Goal: Task Accomplishment & Management: Complete application form

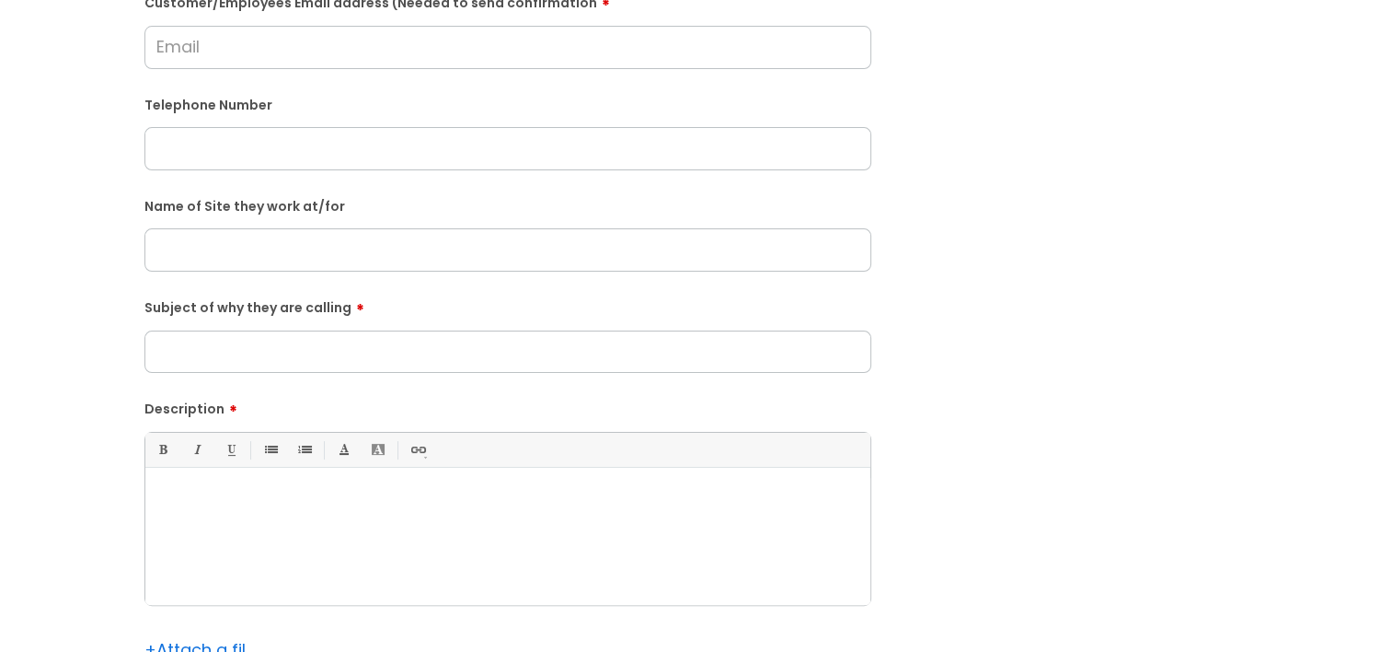
scroll to position [552, 0]
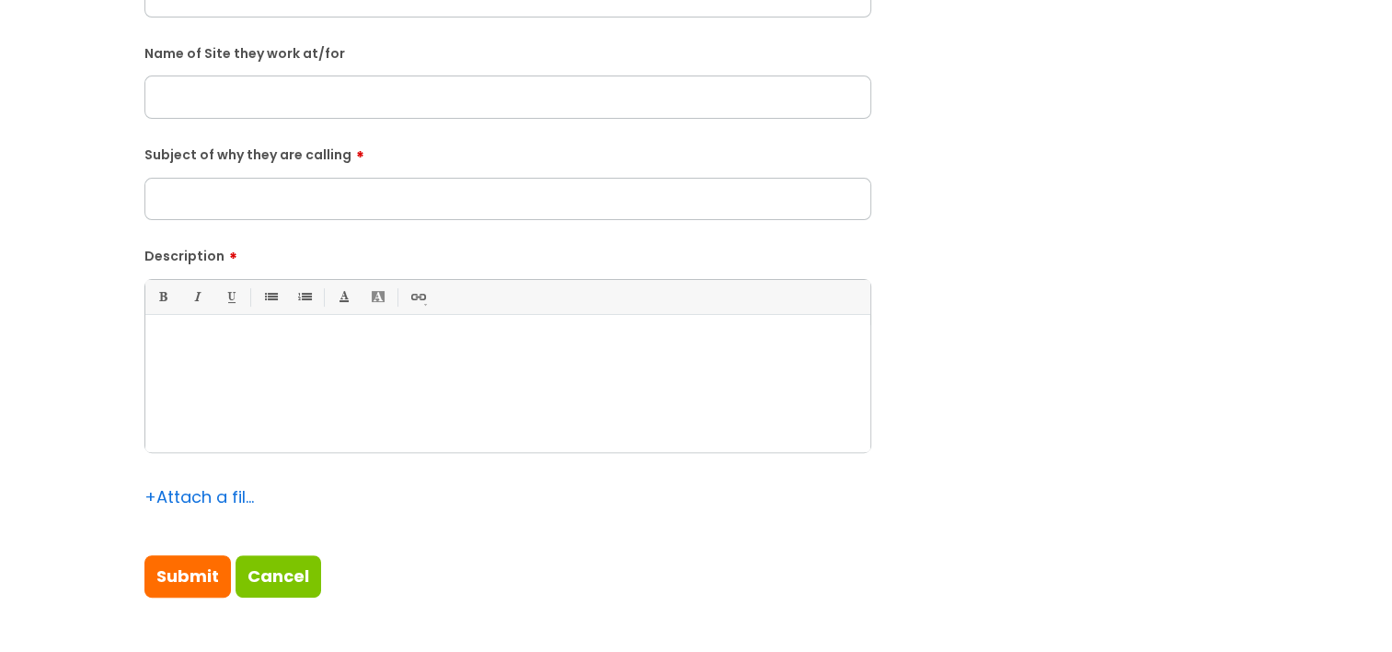
click at [232, 353] on p at bounding box center [508, 347] width 698 height 17
click at [349, 213] on input "Subject of why they are calling" at bounding box center [507, 199] width 727 height 42
paste input "The Harvester"
type input "The Harvester"
click at [252, 97] on input "text" at bounding box center [507, 96] width 727 height 42
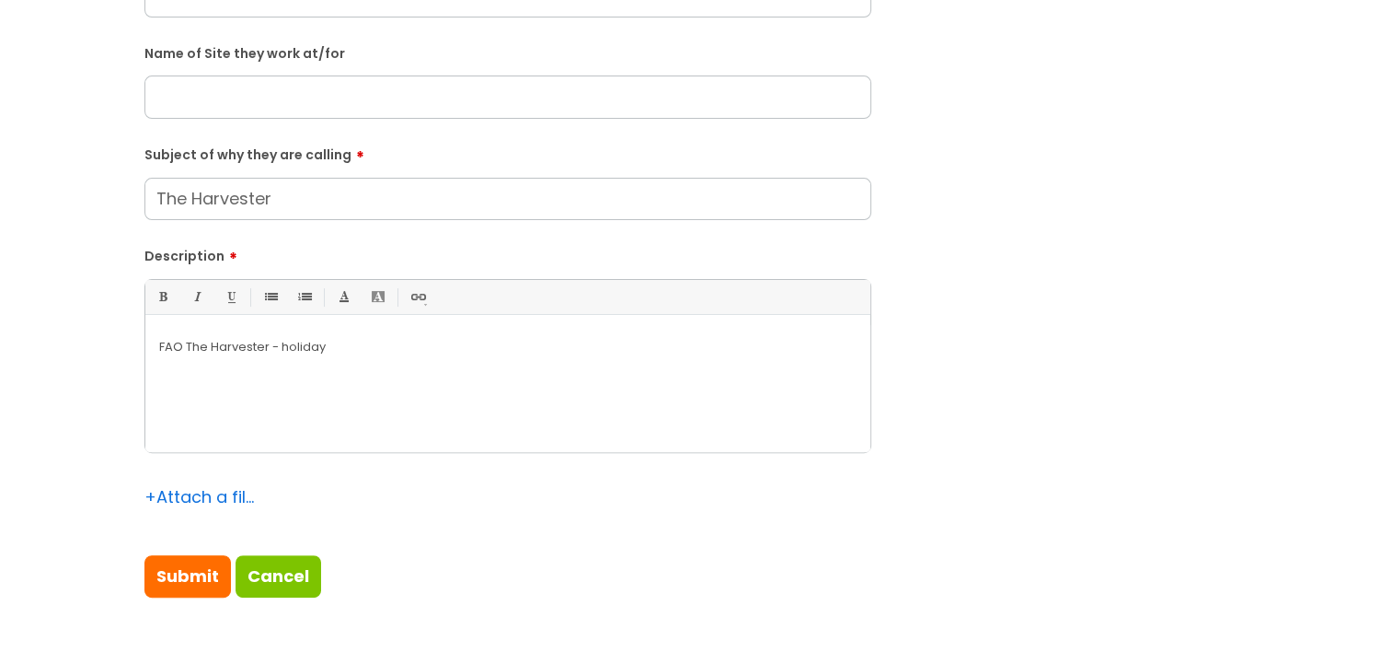
paste input "The Harvester"
type input "The Harvester"
drag, startPoint x: 316, startPoint y: 202, endPoint x: -6, endPoint y: 202, distance: 322.1
click at [491, 371] on div "FAO The Harvester - holiday" at bounding box center [507, 388] width 725 height 127
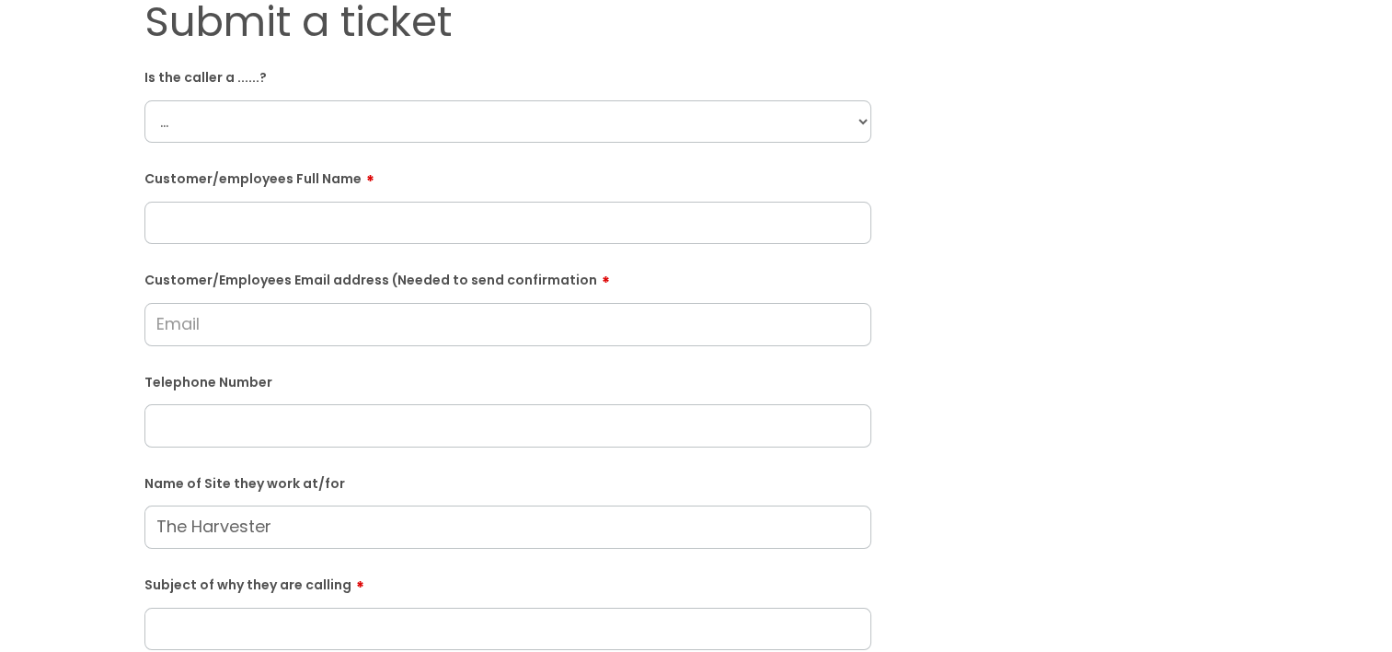
scroll to position [92, 0]
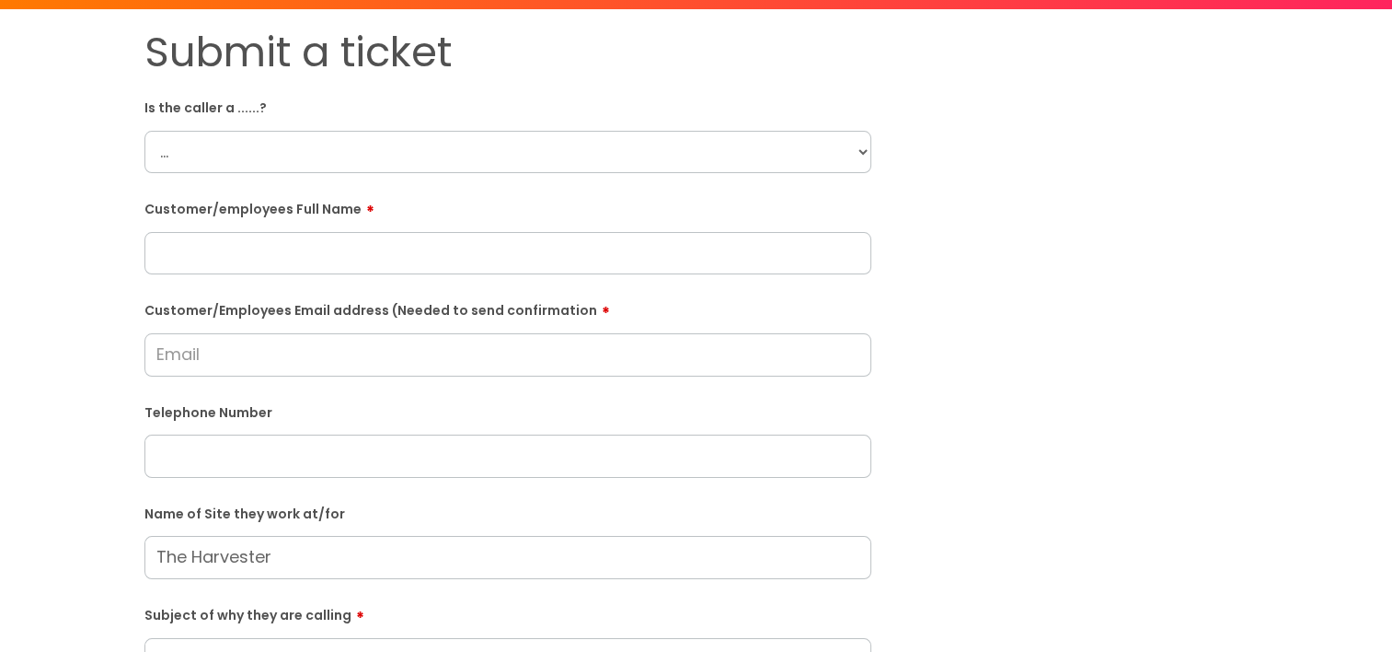
click at [239, 467] on input "text" at bounding box center [507, 455] width 727 height 42
paste input "07398543522"
type input "07398543522"
click at [459, 247] on input "text" at bounding box center [507, 253] width 727 height 42
paste input "Kyle Russell"
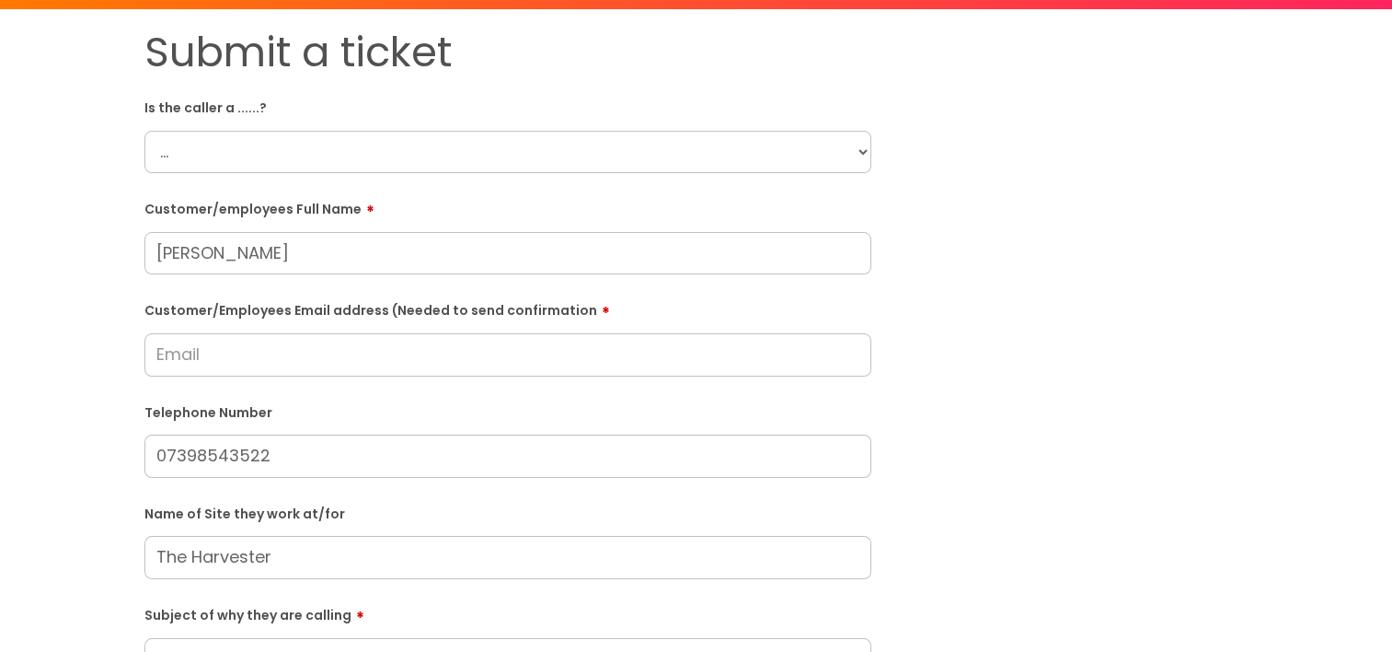
type input "Kyle Russell"
drag, startPoint x: 329, startPoint y: 153, endPoint x: 320, endPoint y: 158, distance: 10.7
click at [329, 153] on select "... Citrus Customer Citrus Employee Contractor Supplier" at bounding box center [507, 152] width 727 height 42
select select "Citrus Employee"
click at [144, 131] on select "... Citrus Customer Citrus Employee Contractor Supplier" at bounding box center [507, 152] width 727 height 42
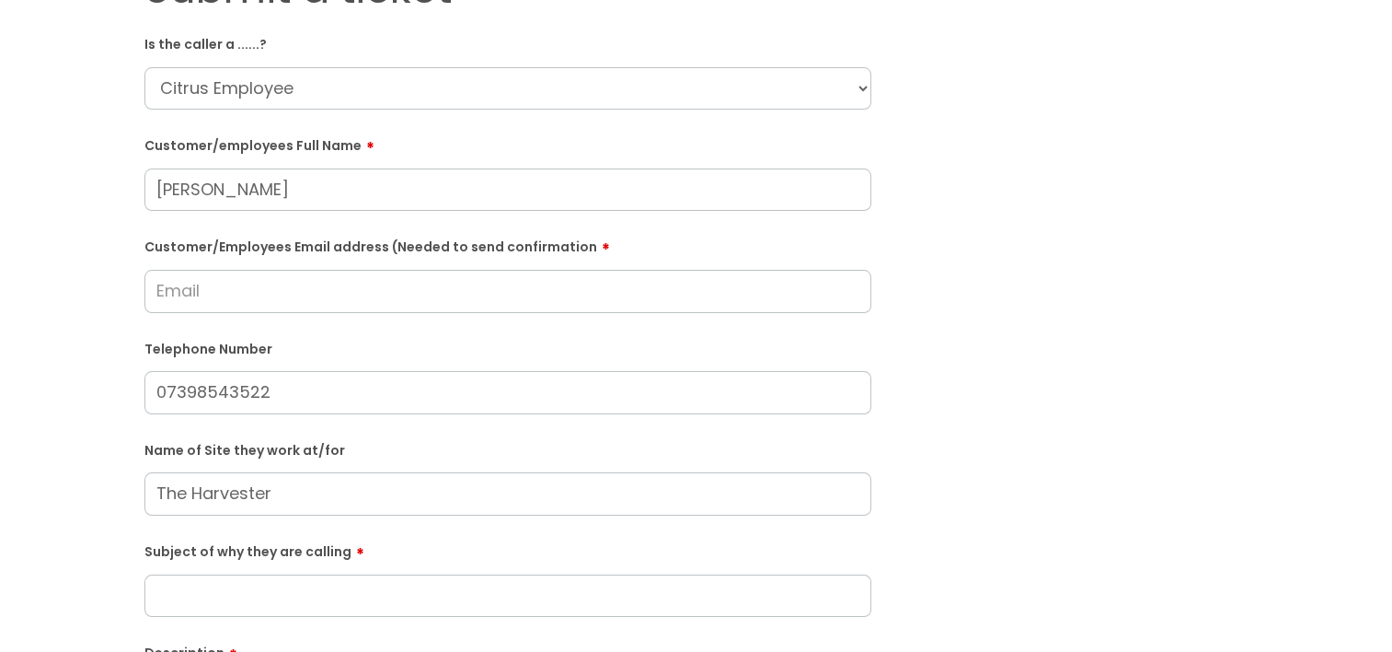
scroll to position [184, 0]
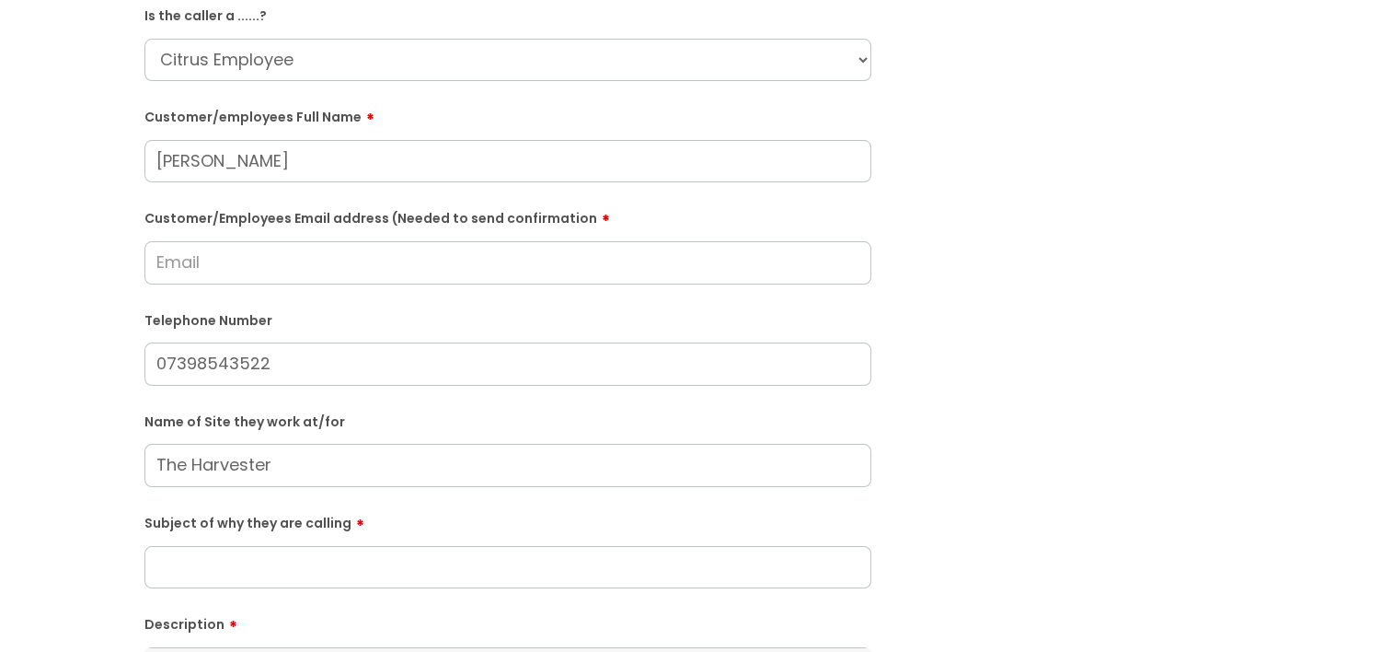
click at [323, 266] on input "Customer/Employees Email address (Needed to send confirmation" at bounding box center [507, 262] width 727 height 42
paste input "kyle3russell@yahoo.com"
type input "kyle3russell@yahoo.com"
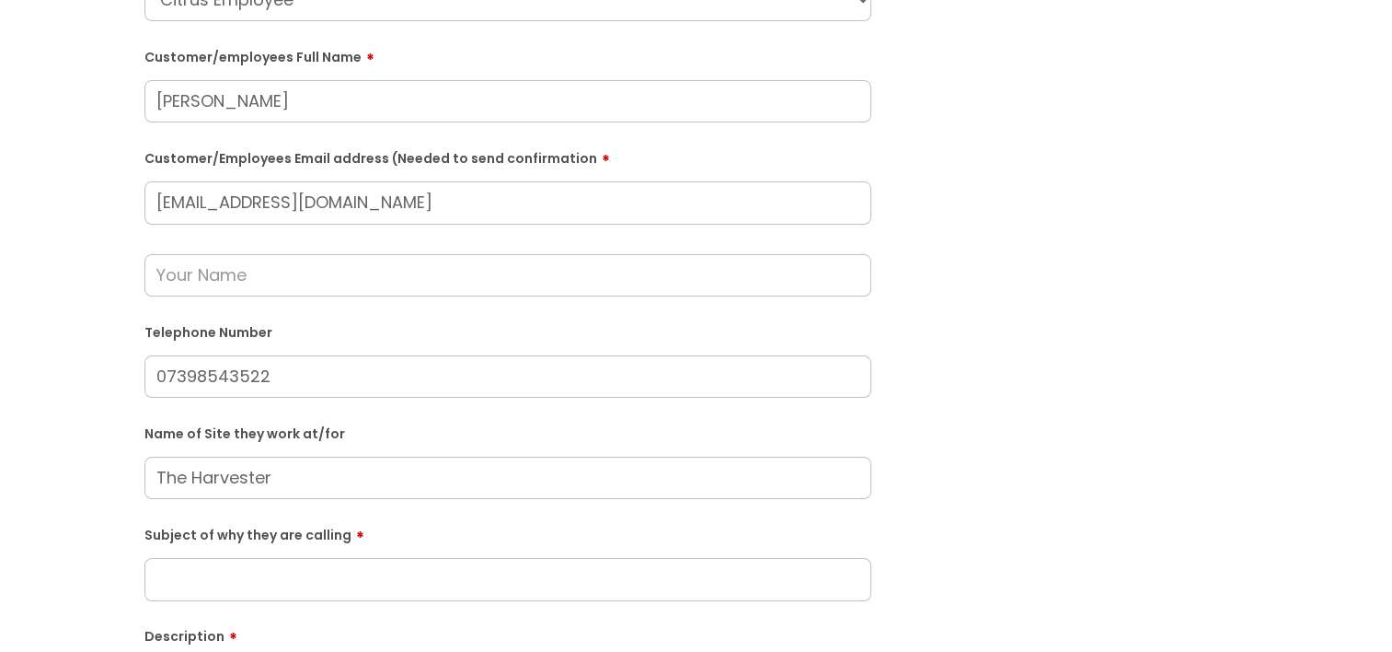
scroll to position [276, 0]
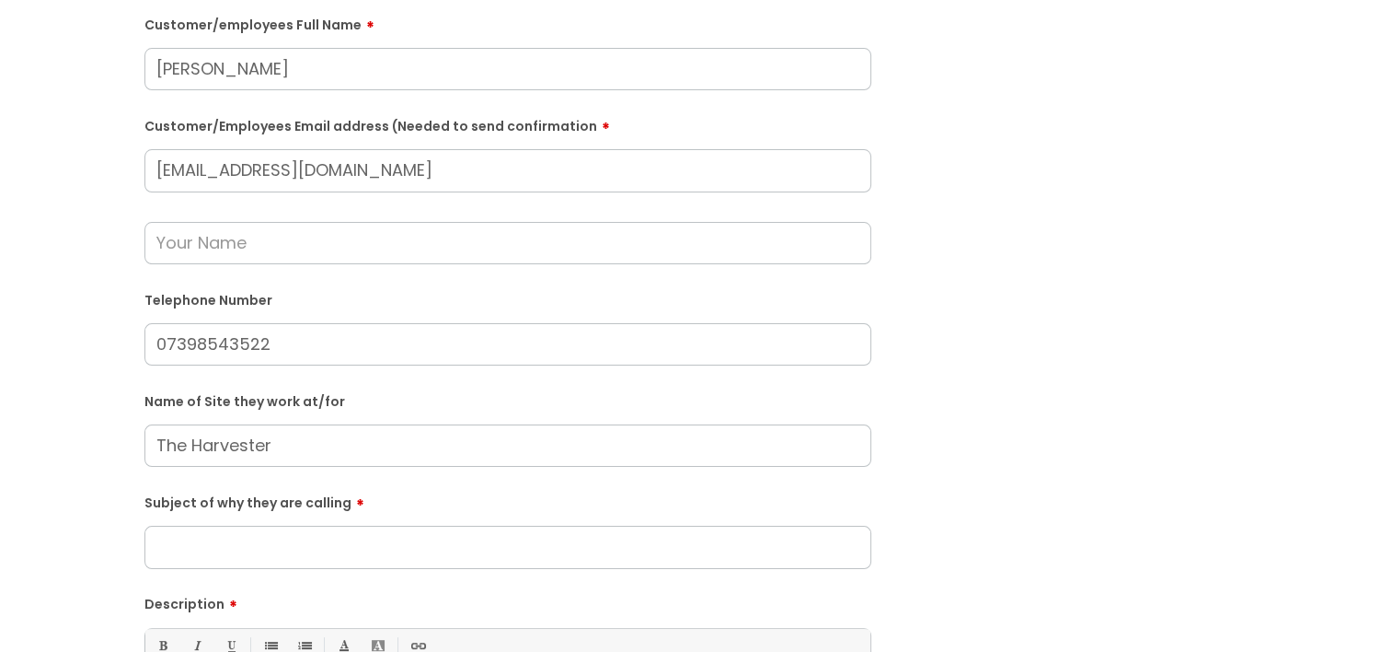
click at [181, 250] on input "text" at bounding box center [507, 243] width 727 height 42
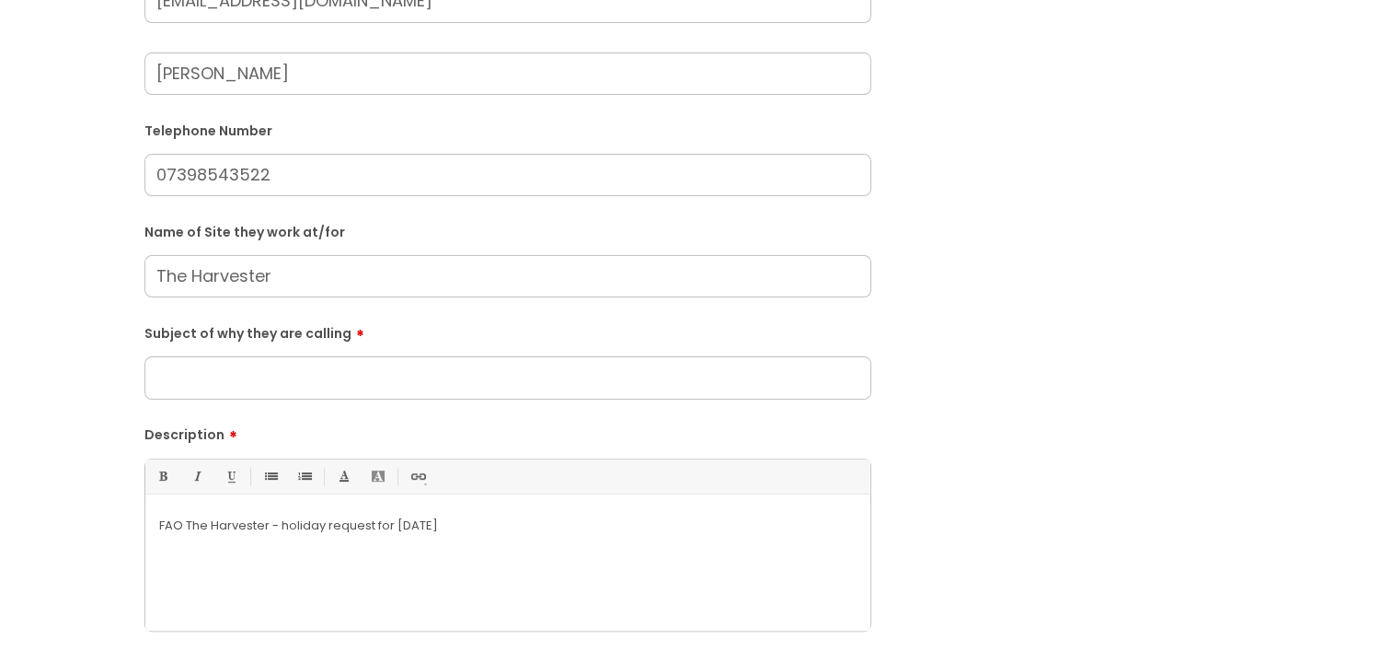
scroll to position [460, 0]
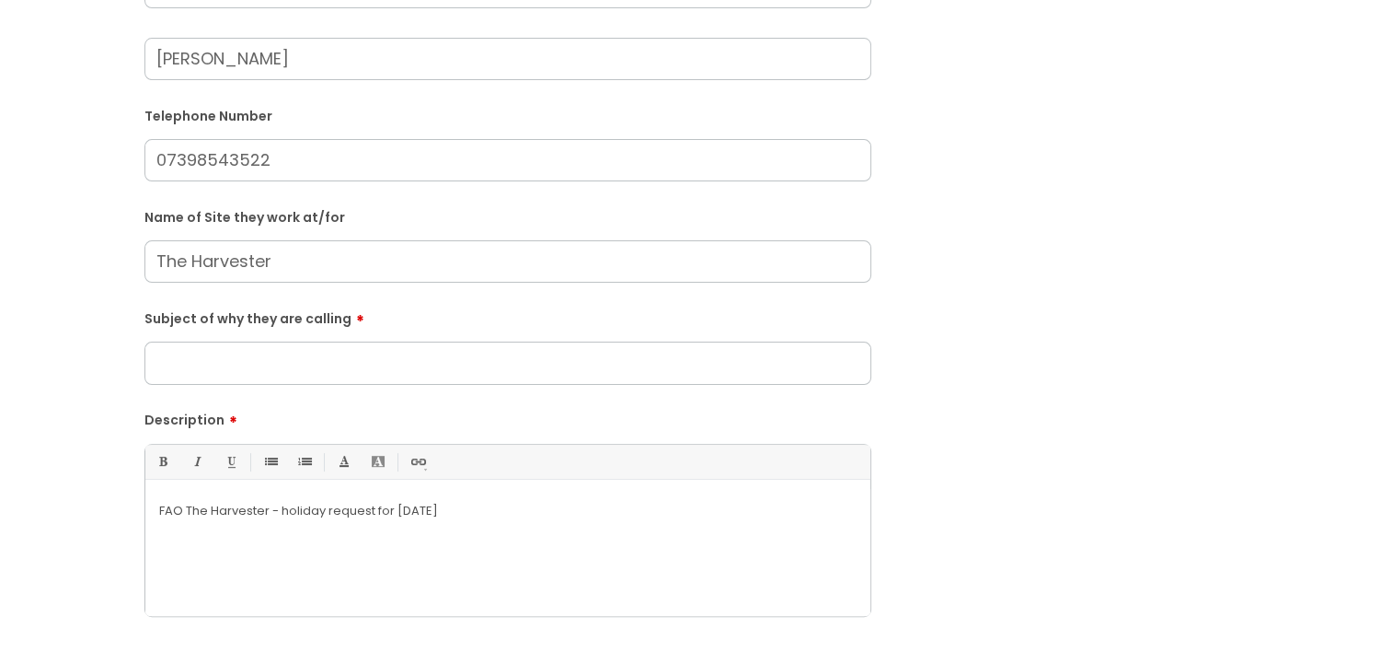
type input "Laura"
click at [232, 372] on input "Subject of why they are calling" at bounding box center [507, 362] width 727 height 42
type input "Holiday Request for Friday"
drag, startPoint x: 387, startPoint y: 575, endPoint x: 346, endPoint y: 557, distance: 45.3
click at [385, 575] on div "FAO The Harvester - holiday request for friday" at bounding box center [507, 552] width 725 height 127
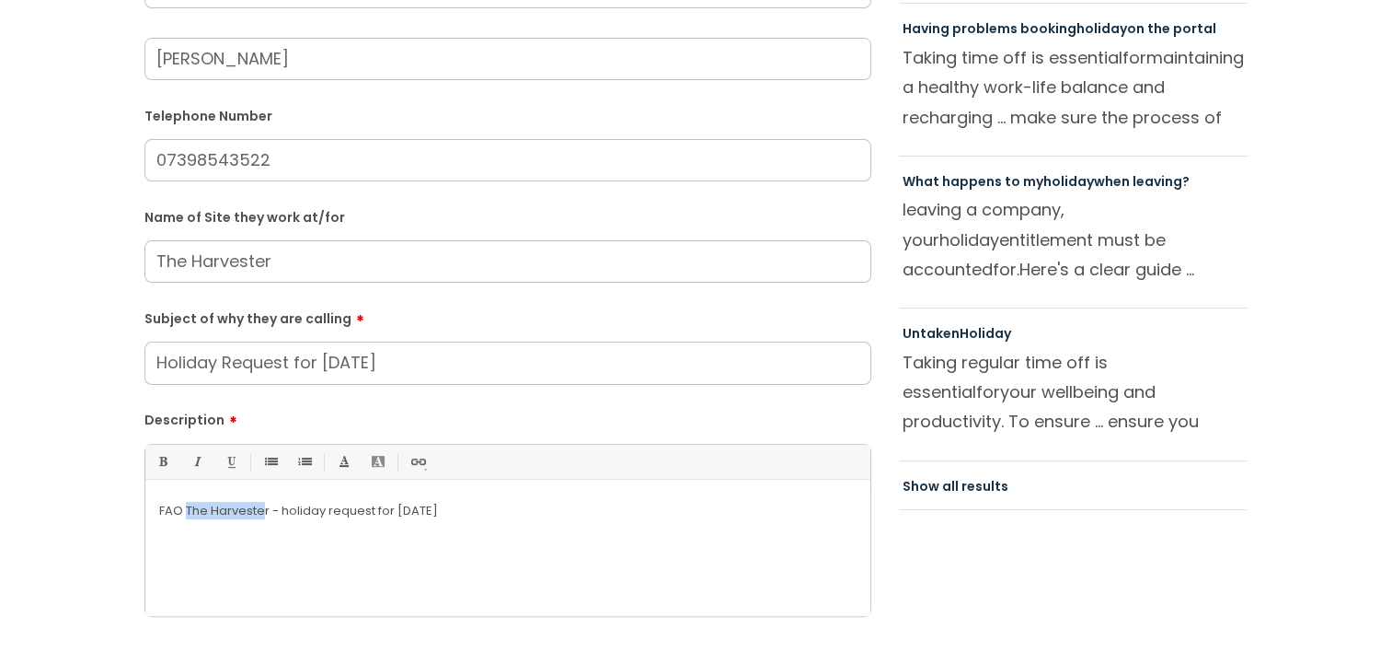
drag, startPoint x: 263, startPoint y: 512, endPoint x: 184, endPoint y: 504, distance: 79.5
click at [184, 504] on p "FAO The Harvester - holiday request fo r friday" at bounding box center [508, 510] width 698 height 17
click at [277, 511] on p "FAO Amy Dunmall - holiday request fo r friday" at bounding box center [508, 510] width 698 height 17
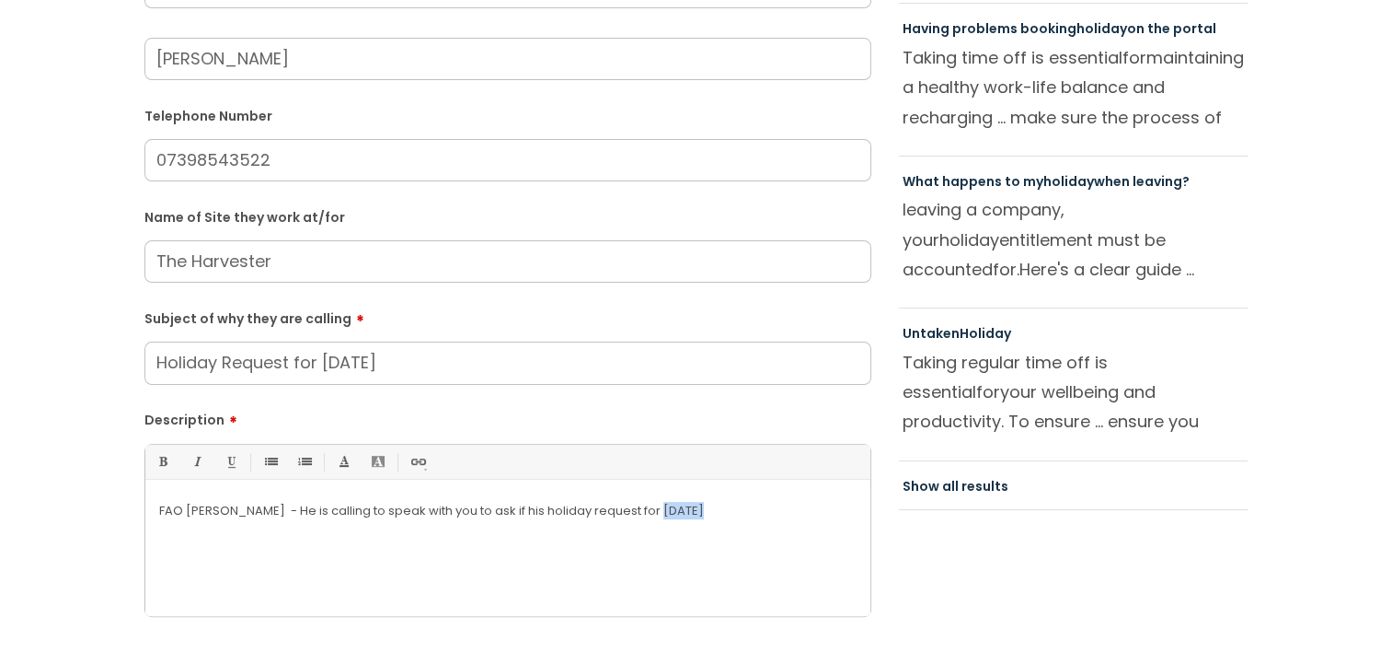
click at [663, 509] on p "FAO Amy Dunmall - He is calling to speak with you to ask if his holiday request…" at bounding box center [508, 510] width 698 height 17
click at [661, 511] on p "FAO Amy Dunmall - He is calling to speak with you to ask if his holiday request…" at bounding box center [508, 510] width 698 height 17
click at [690, 511] on p "FAO Amy Dunmall - He is calling to speak with you to ask if his holiday request…" at bounding box center [508, 510] width 698 height 17
click at [674, 509] on p "FAO Amy Dunmall - He is calling to speak with you to ask if his holiday request…" at bounding box center [508, 510] width 698 height 17
drag, startPoint x: 846, startPoint y: 523, endPoint x: 355, endPoint y: 556, distance: 491.6
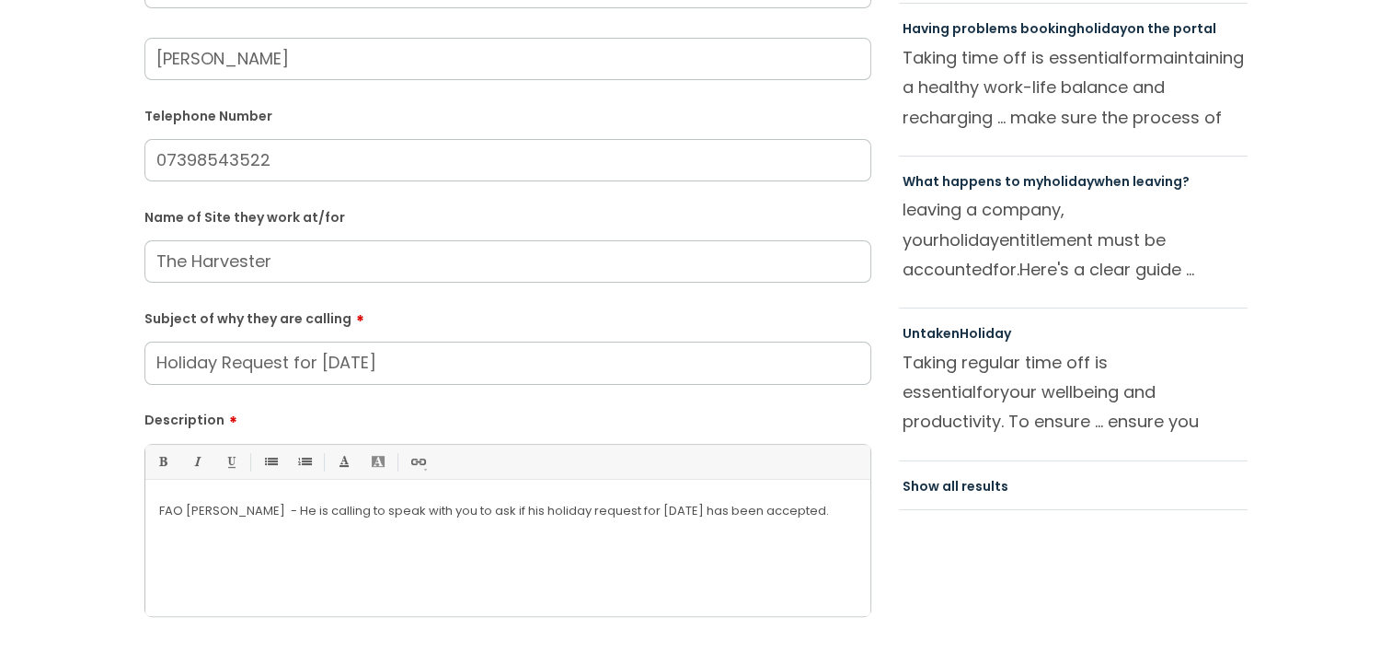
click at [355, 556] on div "FAO Amy Dunmall - He is calling to speak with you to ask if his holiday request…" at bounding box center [507, 552] width 725 height 127
copy p "to speak with you to ask if his holiday request fo r Friday has been accepted."
click at [195, 507] on p "FAO Amy Dunmall - He is call ing to speak with you to ask if his holiday reques…" at bounding box center [508, 510] width 698 height 17
copy p "Amy"
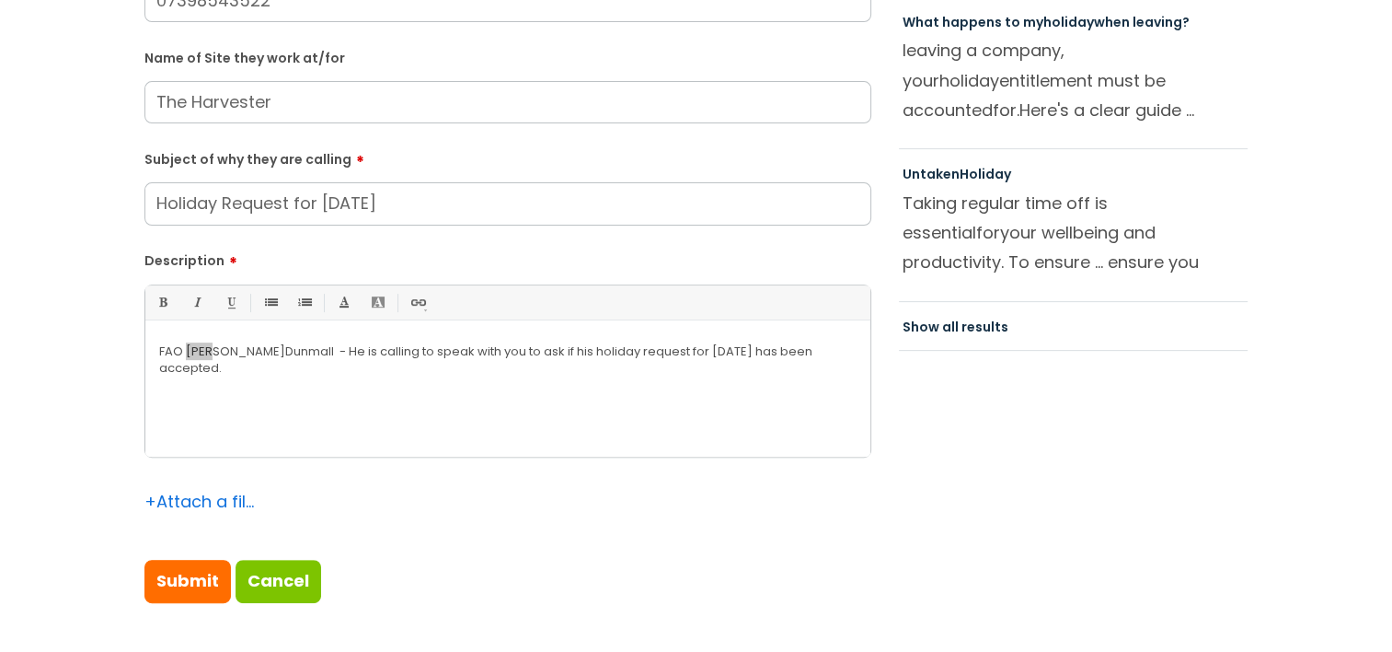
scroll to position [736, 0]
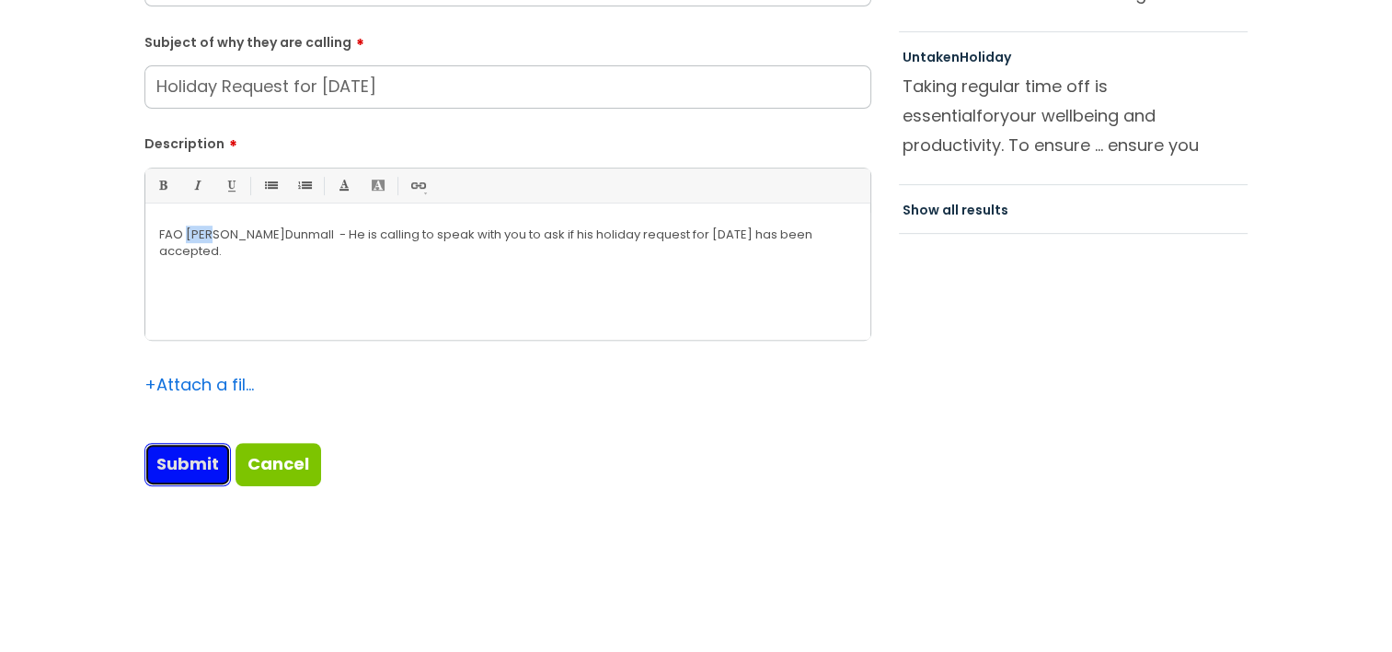
click at [190, 478] on input "Submit" at bounding box center [187, 464] width 87 height 42
type input "Please Wait..."
